Goal: Task Accomplishment & Management: Use online tool/utility

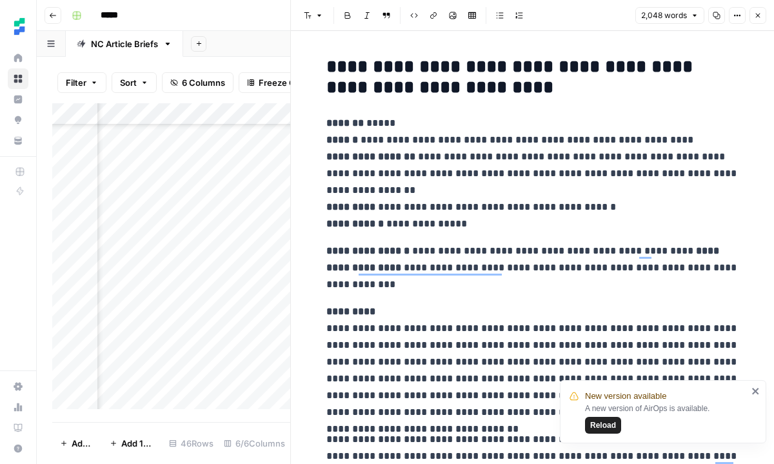
scroll to position [6613, 0]
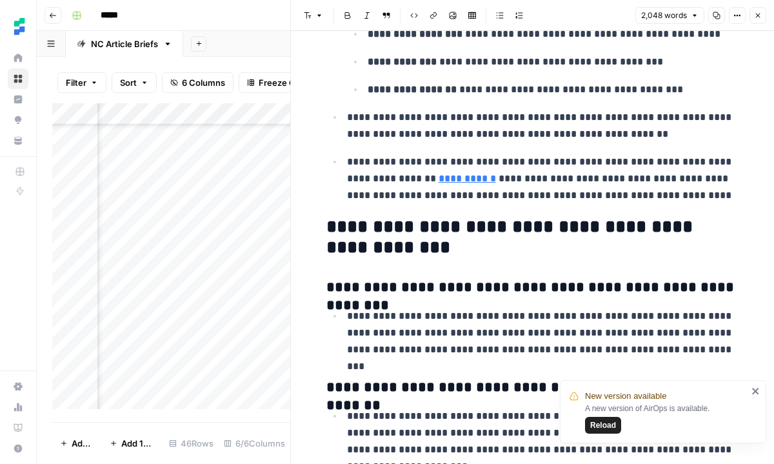
click at [758, 17] on icon "button" at bounding box center [758, 16] width 8 height 8
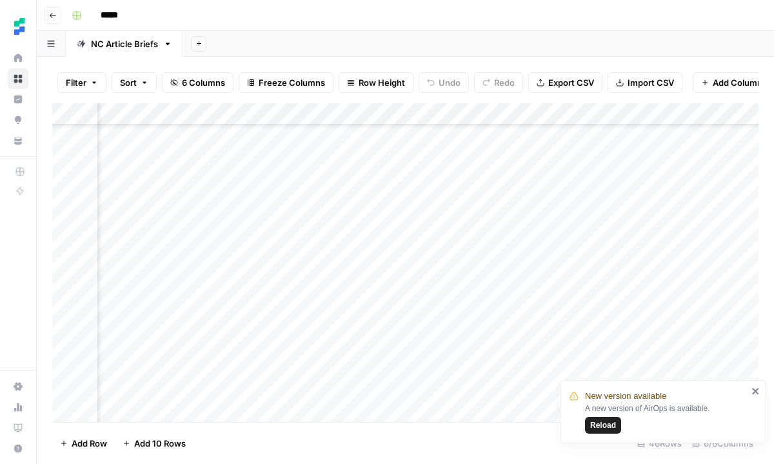
scroll to position [733, 0]
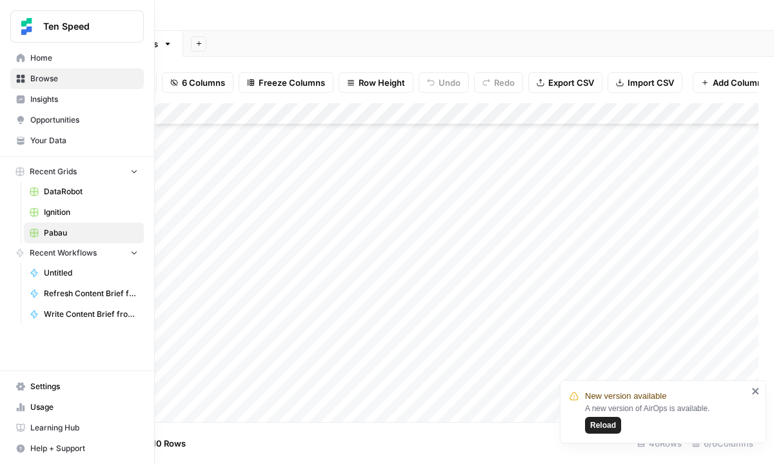
click at [19, 61] on icon at bounding box center [21, 58] width 8 height 8
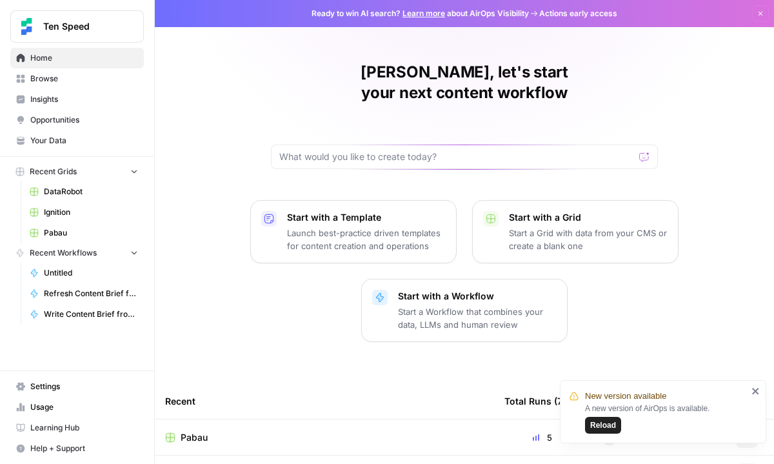
click at [45, 79] on span "Browse" at bounding box center [84, 79] width 108 height 12
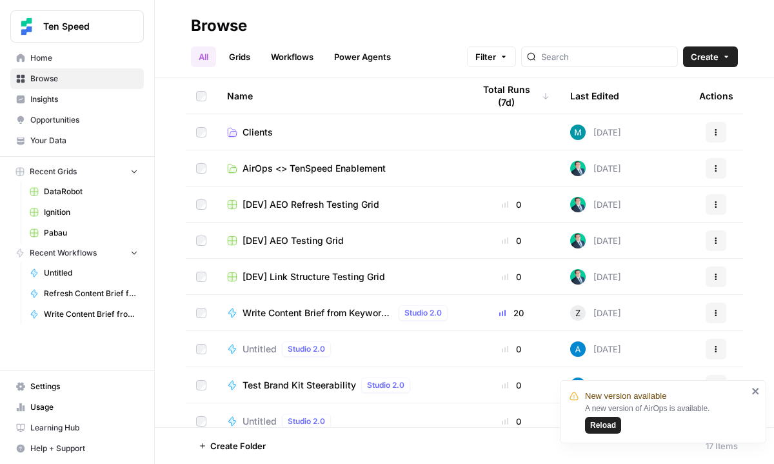
click at [598, 425] on span "Reload" at bounding box center [604, 425] width 26 height 12
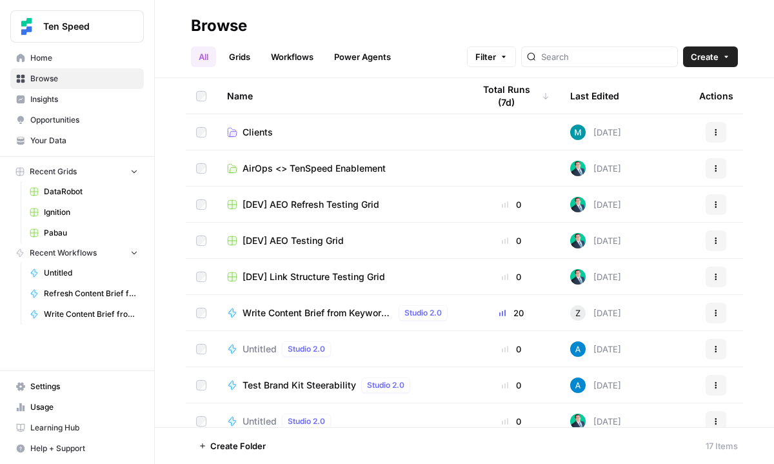
click at [274, 128] on link "Clients" at bounding box center [340, 132] width 226 height 13
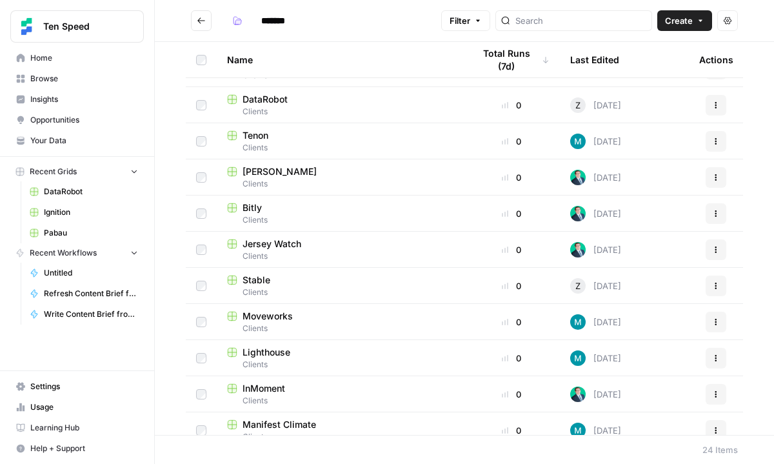
scroll to position [364, 0]
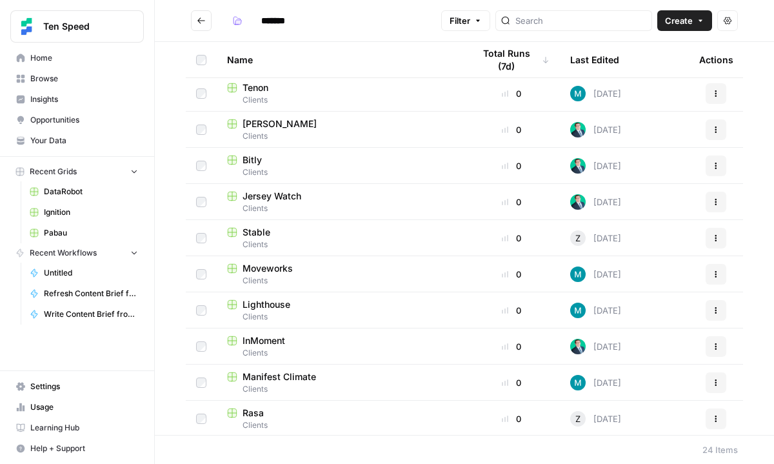
click at [294, 239] on span "Clients" at bounding box center [340, 245] width 226 height 12
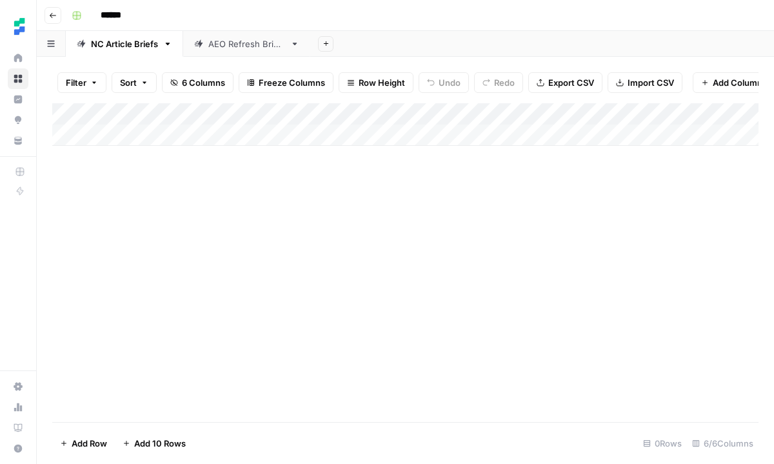
click at [161, 139] on div "Add Column" at bounding box center [405, 124] width 707 height 43
click at [155, 157] on div "Add Column" at bounding box center [405, 135] width 707 height 65
click at [154, 186] on div "Add Column" at bounding box center [405, 146] width 707 height 86
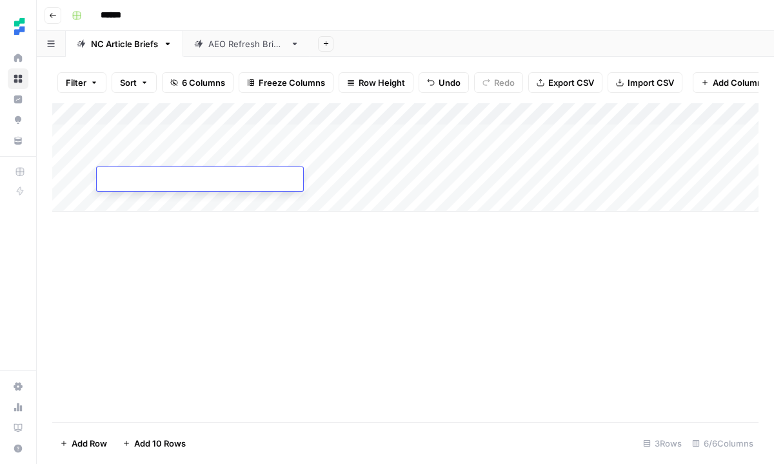
click at [153, 197] on div "Add Column" at bounding box center [405, 157] width 707 height 108
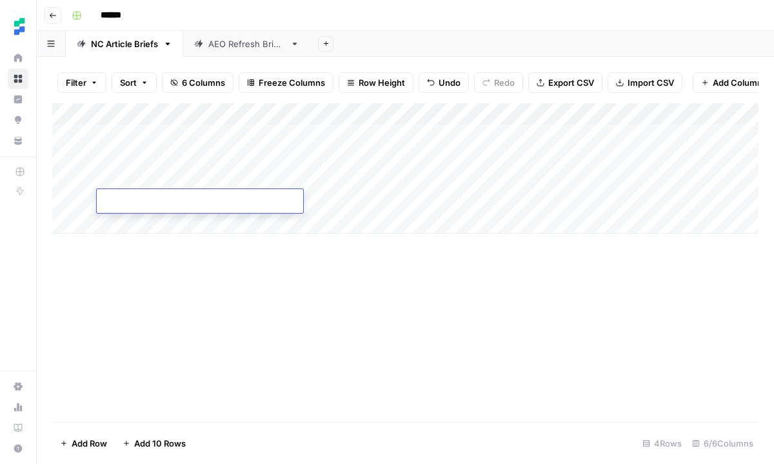
click at [171, 140] on div "Add Column" at bounding box center [405, 168] width 707 height 130
